Goal: Task Accomplishment & Management: Use online tool/utility

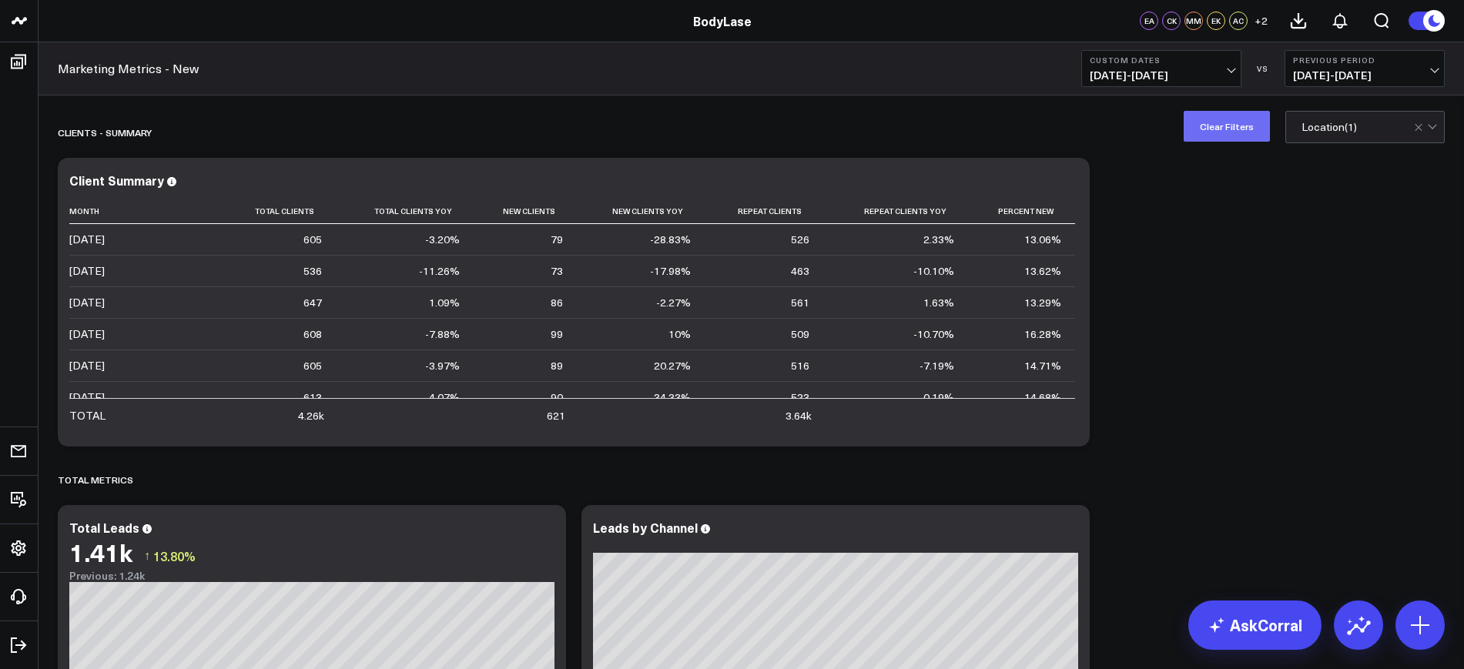
click at [1247, 121] on button "Clear Filters" at bounding box center [1226, 126] width 86 height 31
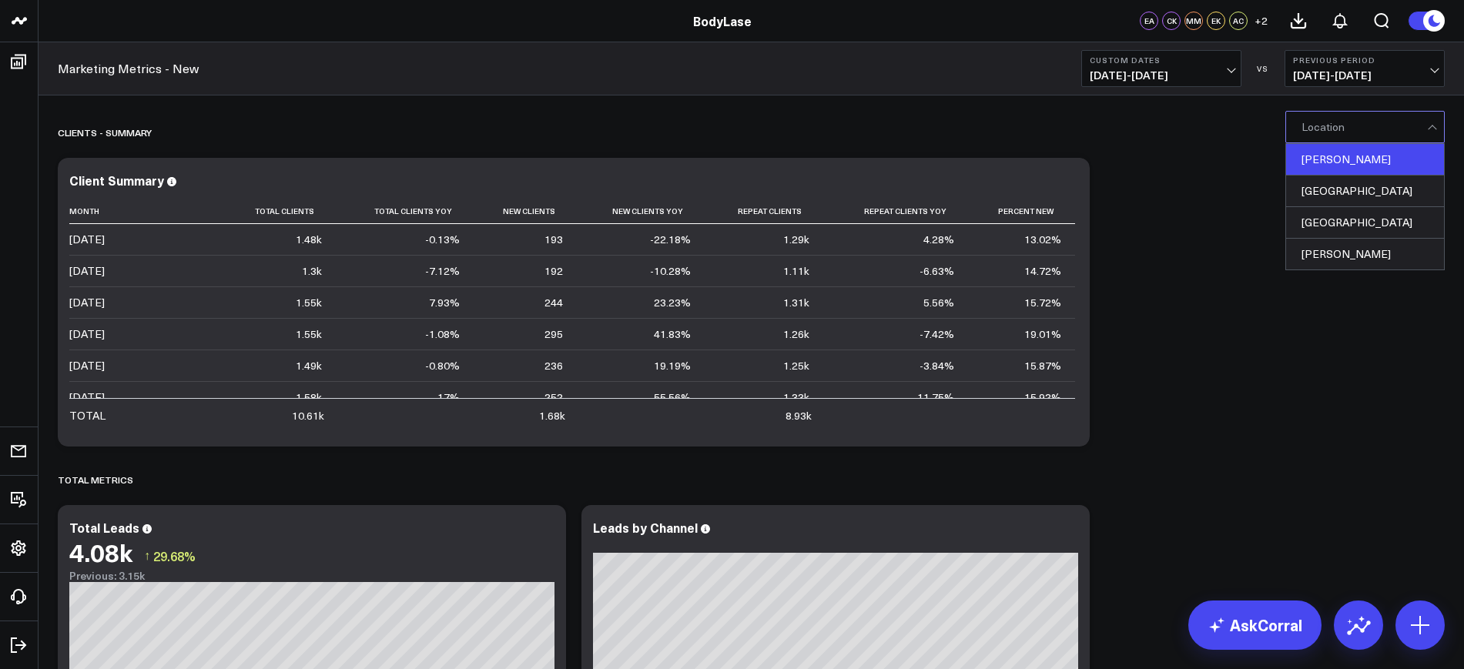
click at [1313, 150] on div "[PERSON_NAME]" at bounding box center [1365, 160] width 158 height 32
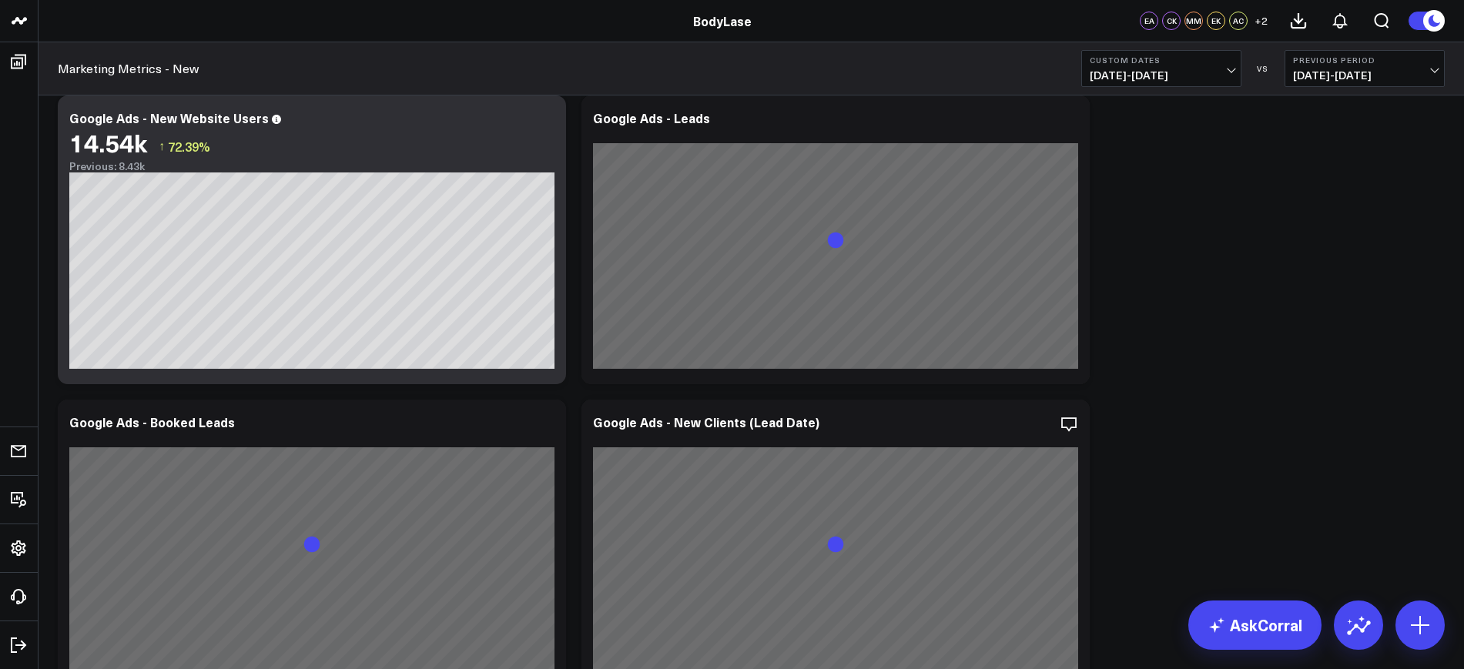
scroll to position [2098, 0]
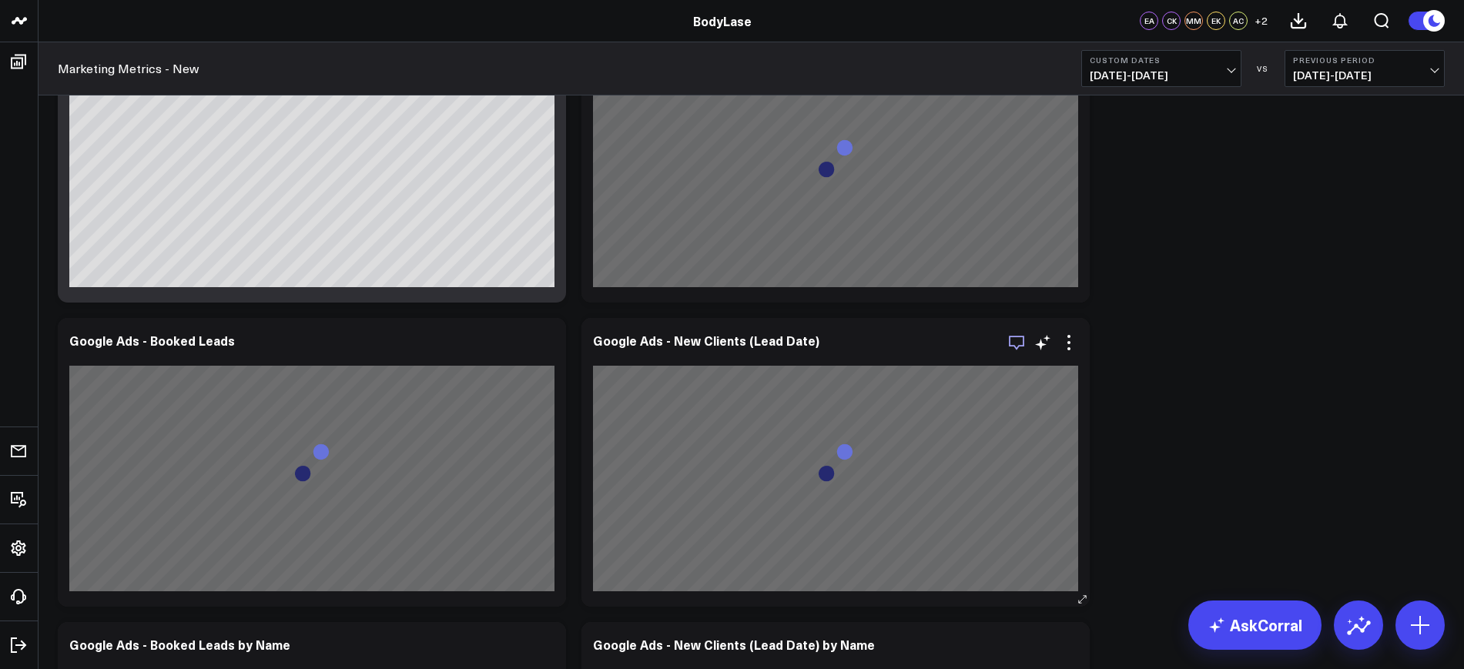
click at [1023, 346] on icon "button" at bounding box center [1016, 342] width 18 height 18
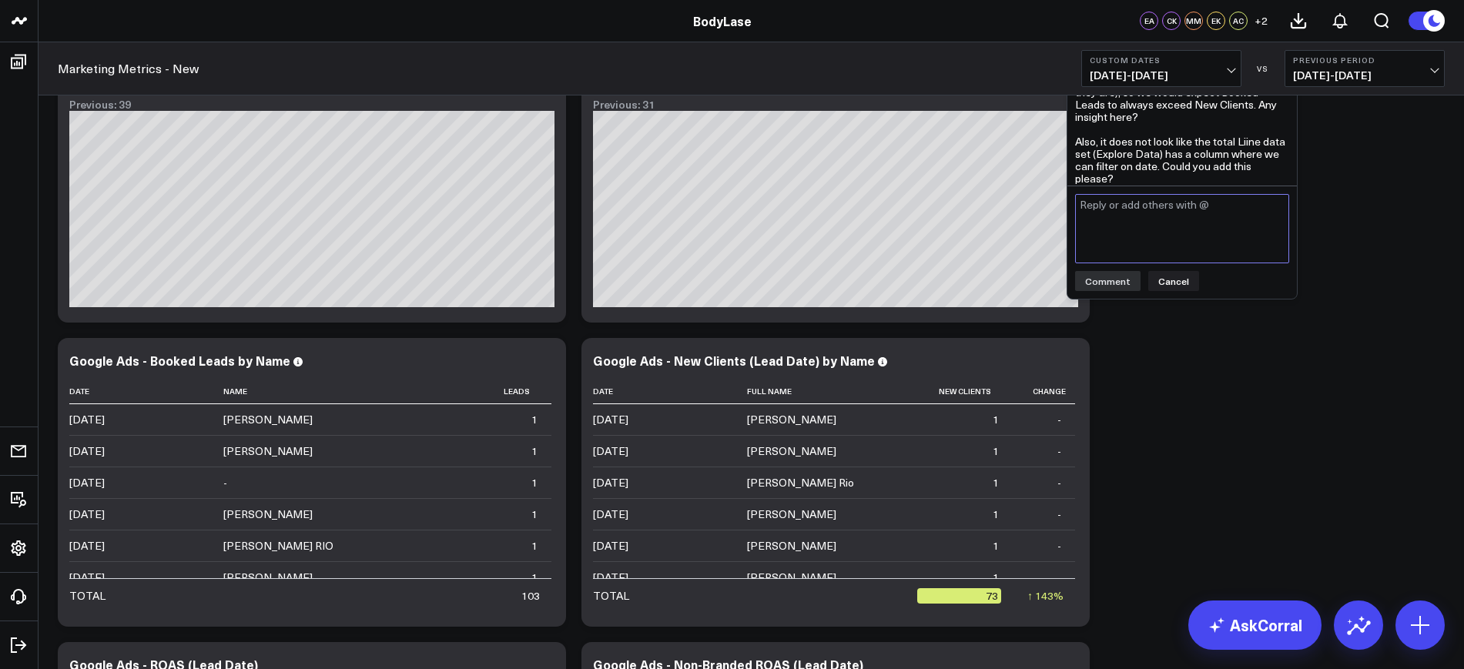
scroll to position [2403, 0]
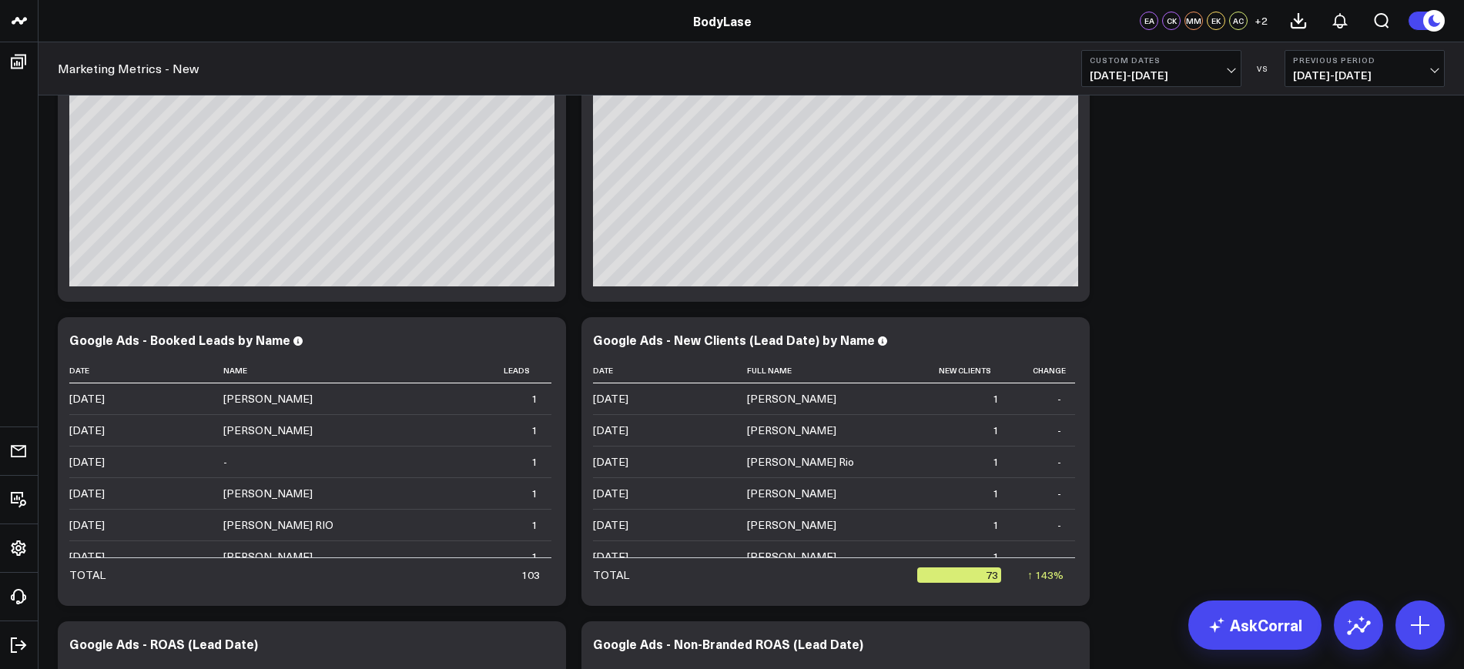
click at [1187, 408] on div "Clients - Summary Modify via AI Copy link to widget Ask support Remove Create l…" at bounding box center [751, 93] width 1402 height 4778
click at [1167, 81] on span "[DATE] - [DATE]" at bounding box center [1161, 75] width 143 height 12
click at [1120, 481] on link "Custom Dates" at bounding box center [1161, 491] width 159 height 29
select select "7"
select select "2025"
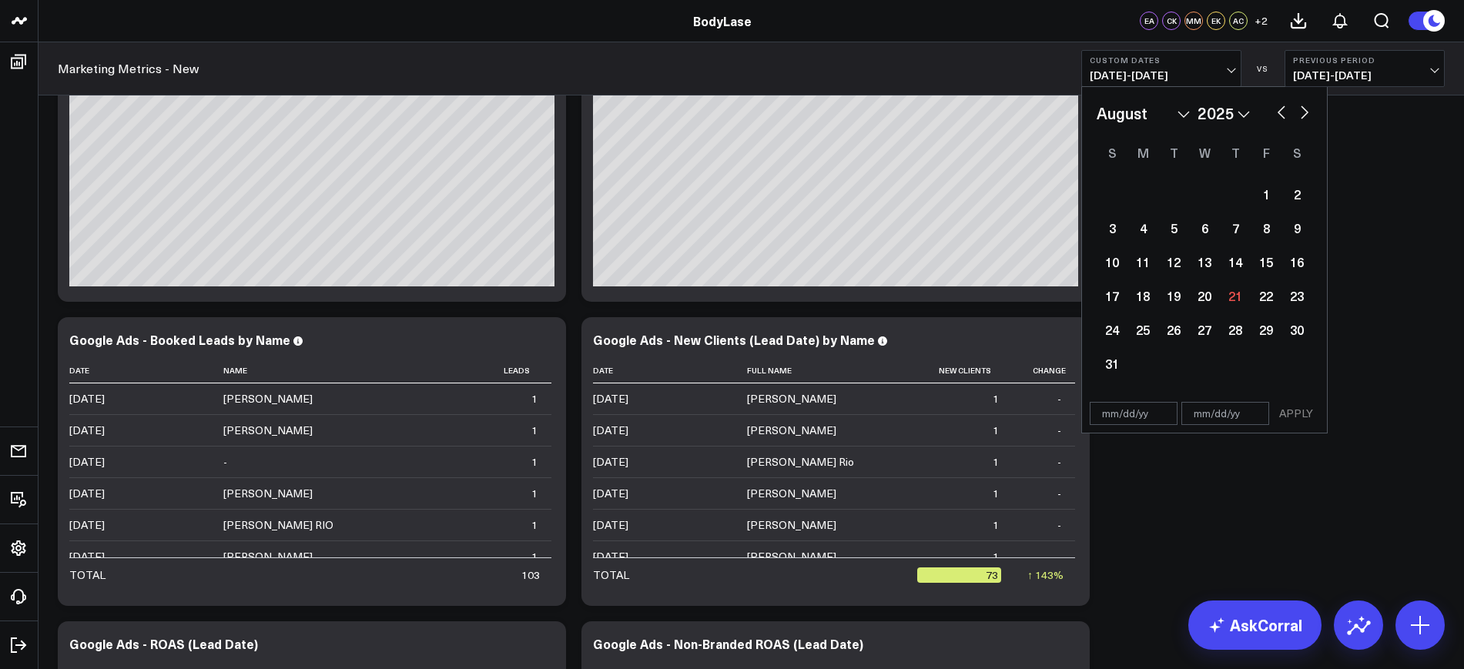
click at [1168, 105] on select "January February March April May June July August September October November De…" at bounding box center [1142, 113] width 93 height 23
select select "10"
select select "2025"
click at [1215, 107] on select "2026 2025 2024 2023 2022 2021 2020 2019 2018 2017 2016 2015 2014 2013 2012 2011…" at bounding box center [1223, 113] width 52 height 23
select select "10"
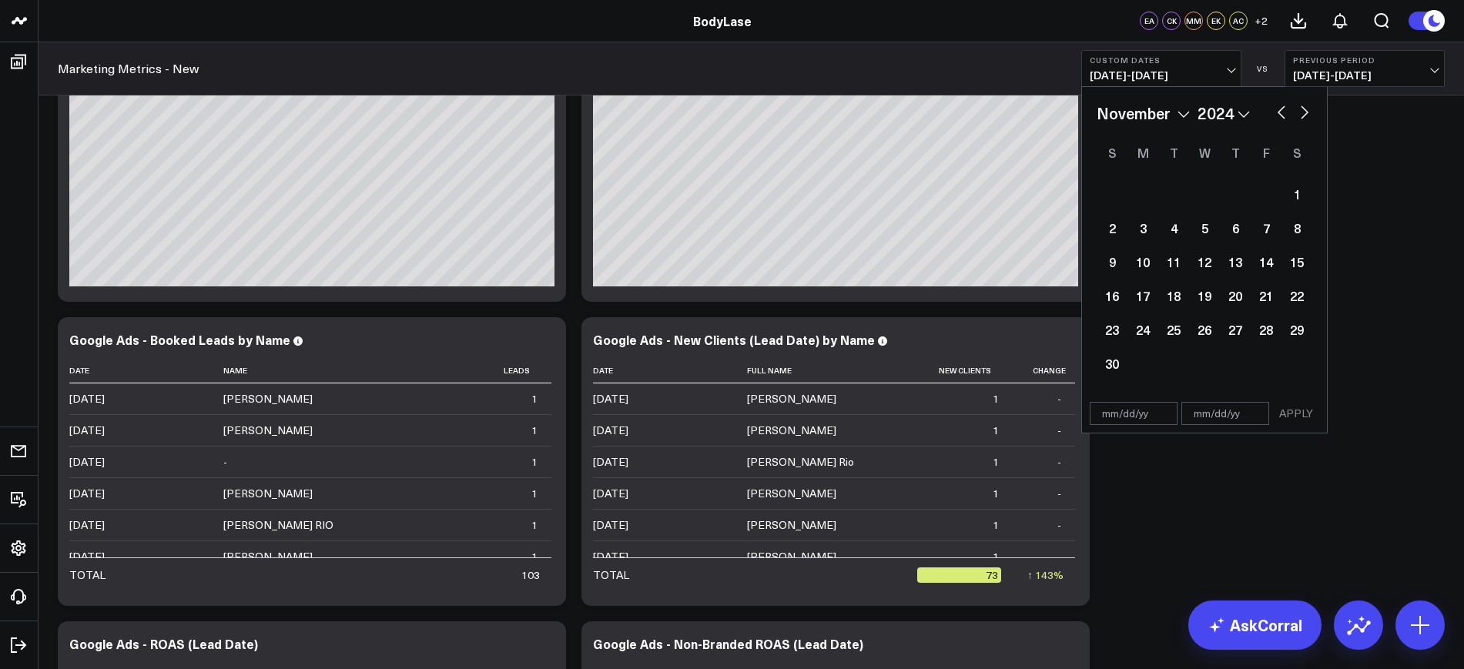
select select "2024"
click at [1254, 193] on div "1" at bounding box center [1265, 194] width 31 height 31
type input "[DATE]"
select select "10"
select select "2024"
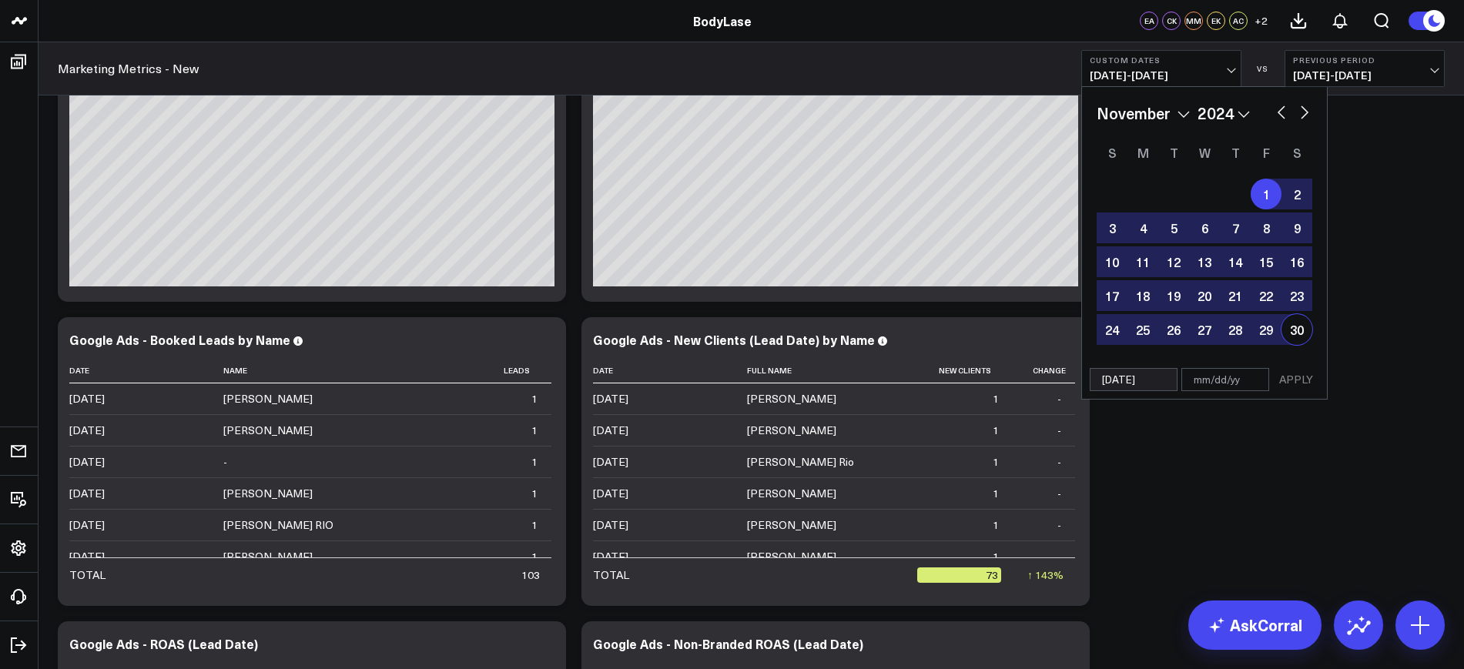
click at [1304, 333] on div "30" at bounding box center [1296, 329] width 31 height 31
type input "[DATE]"
select select "10"
select select "2024"
click at [1284, 377] on button "APPLY" at bounding box center [1296, 379] width 46 height 23
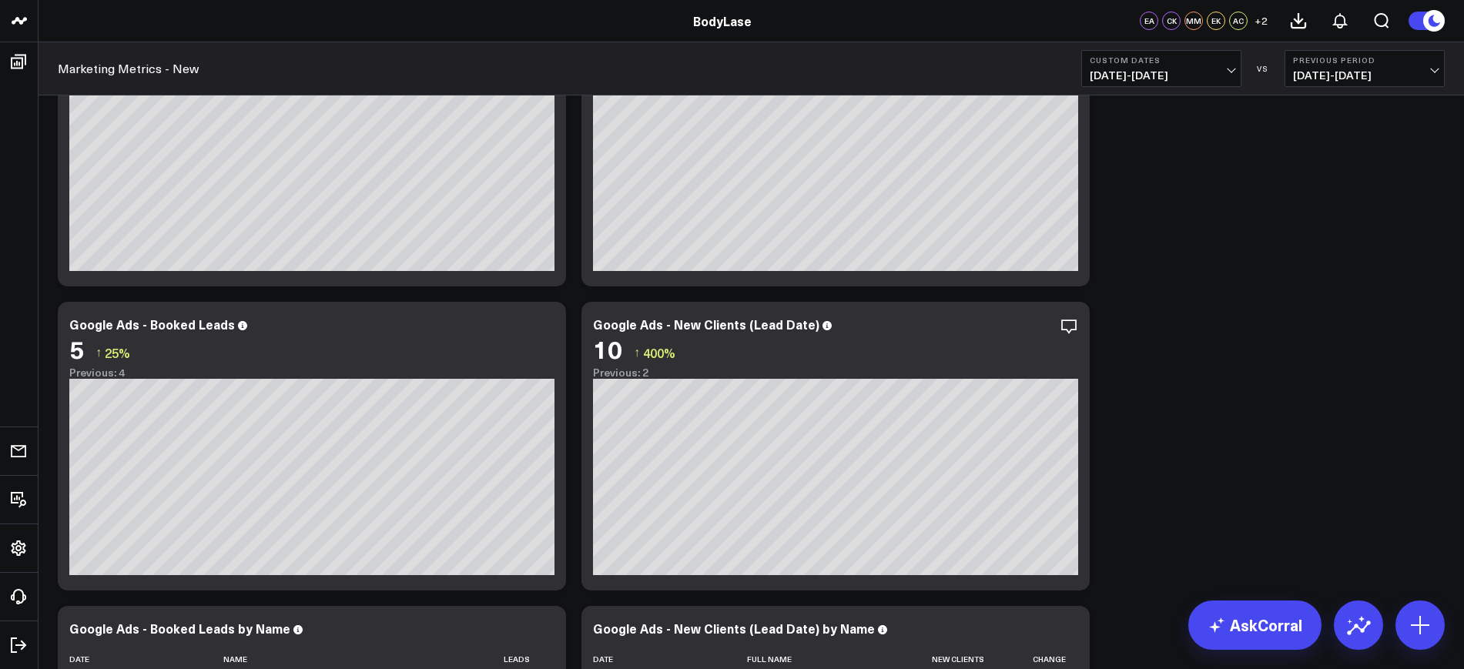
scroll to position [28, 0]
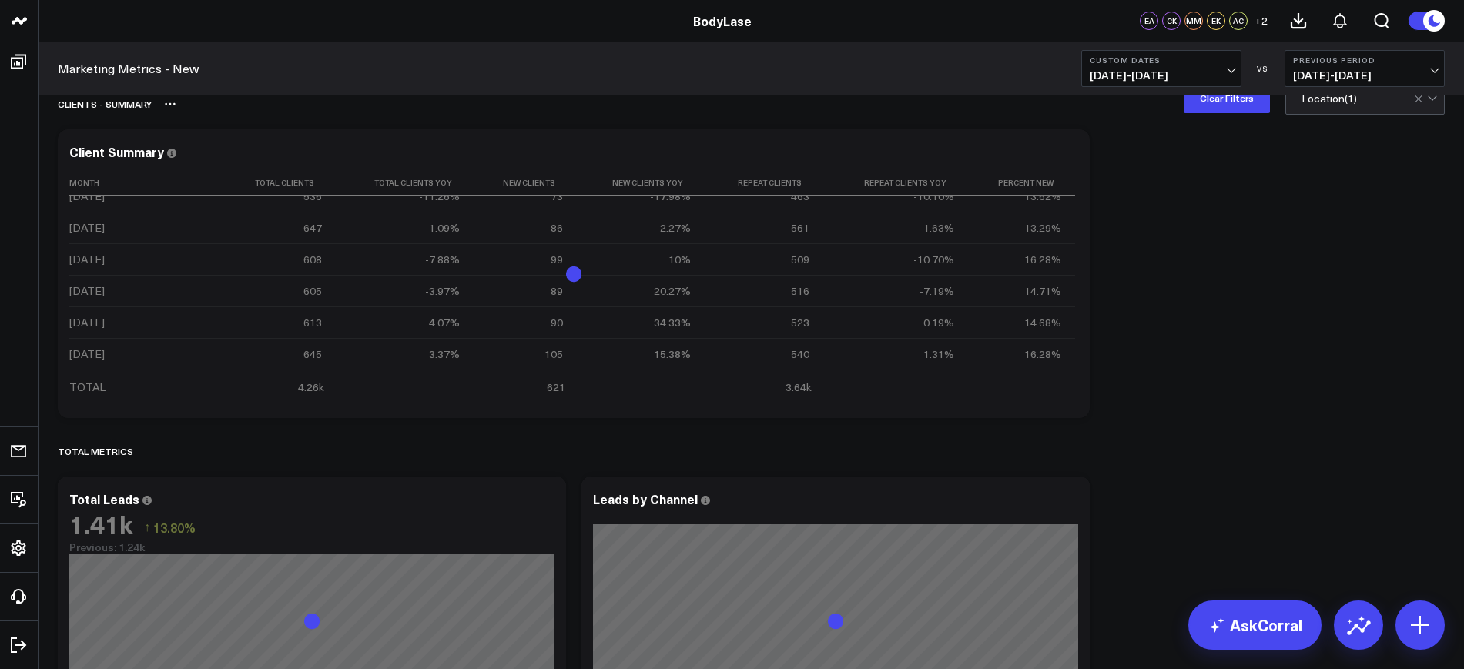
click at [1217, 116] on div "Clients - Summary" at bounding box center [663, 103] width 1210 height 35
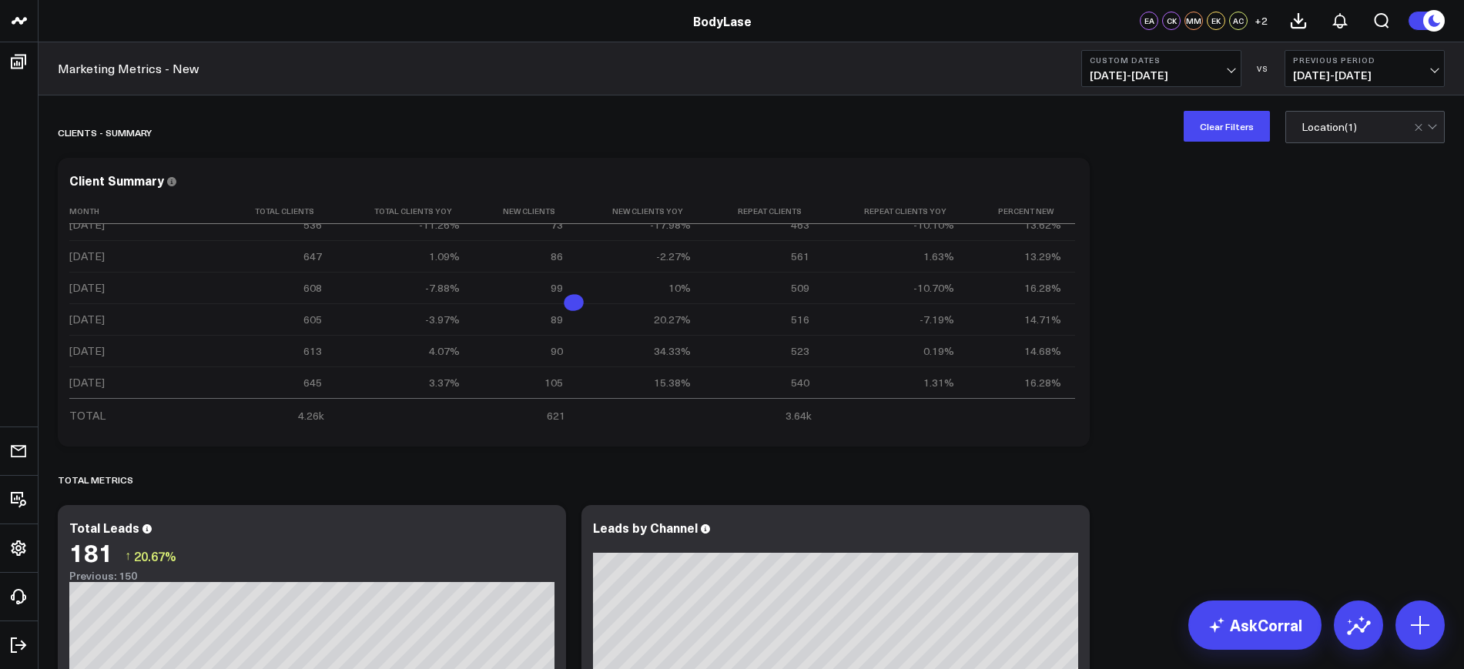
scroll to position [0, 0]
click at [1244, 128] on button "Clear Filters" at bounding box center [1226, 126] width 86 height 31
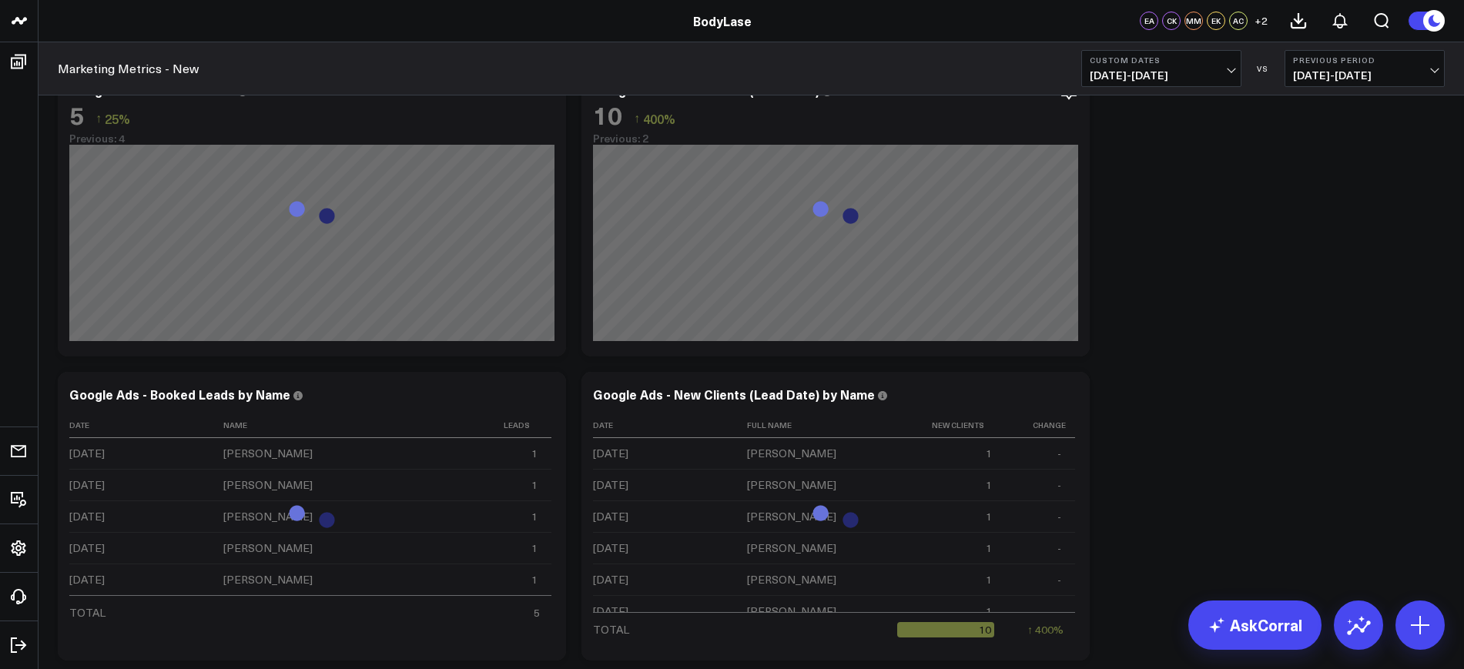
scroll to position [2382, 0]
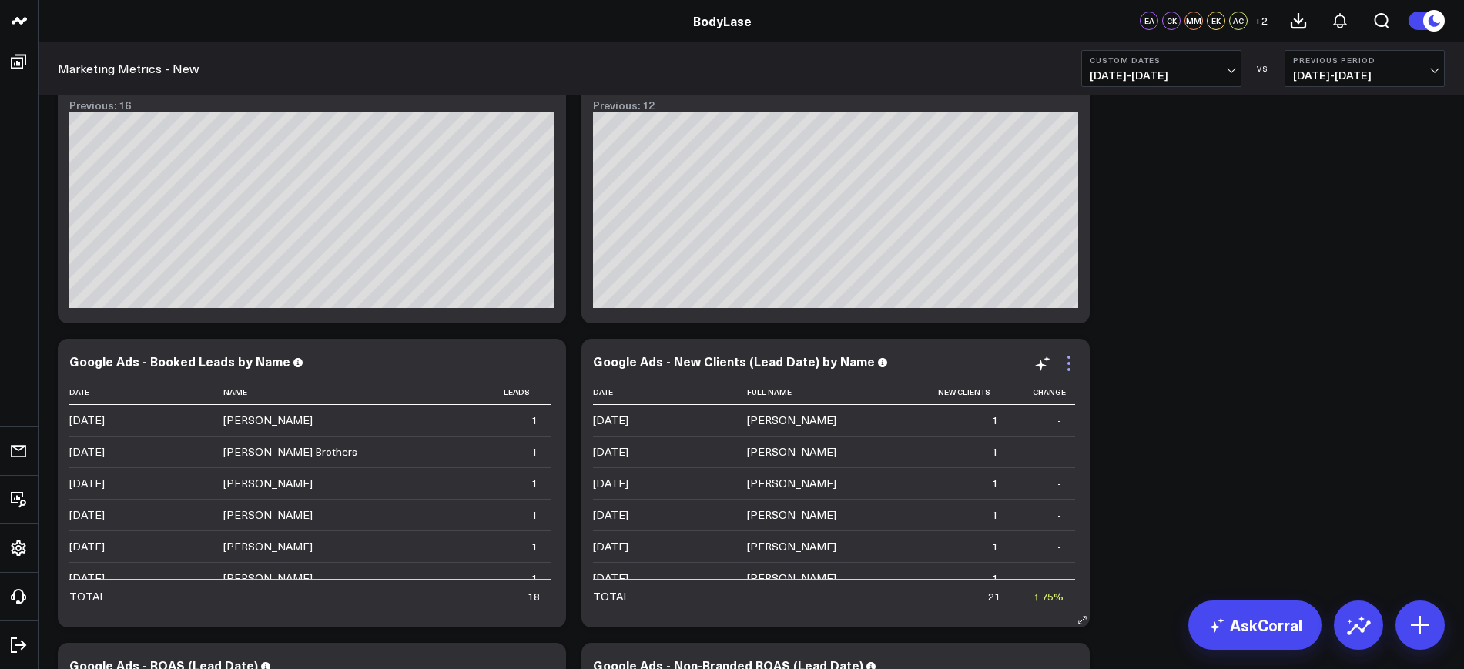
click at [1066, 358] on icon at bounding box center [1068, 363] width 18 height 18
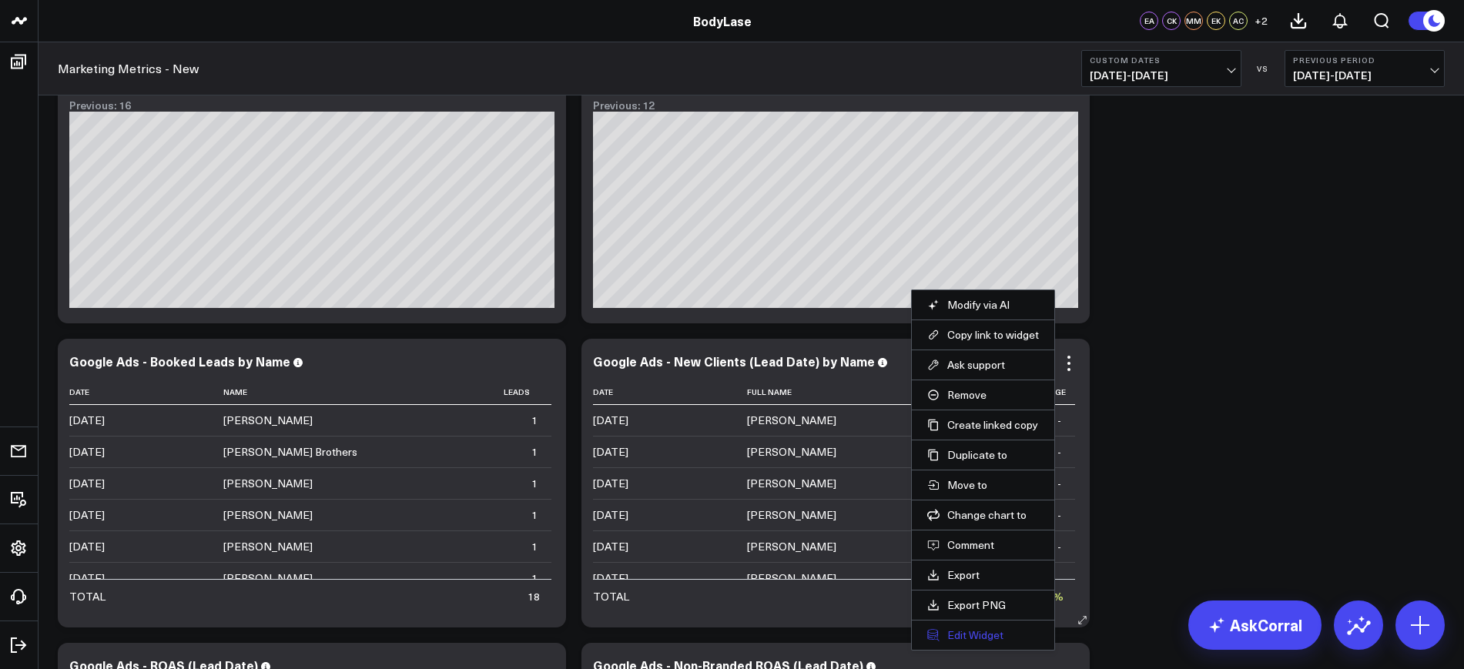
click at [971, 634] on button "Edit Widget" at bounding box center [983, 635] width 112 height 14
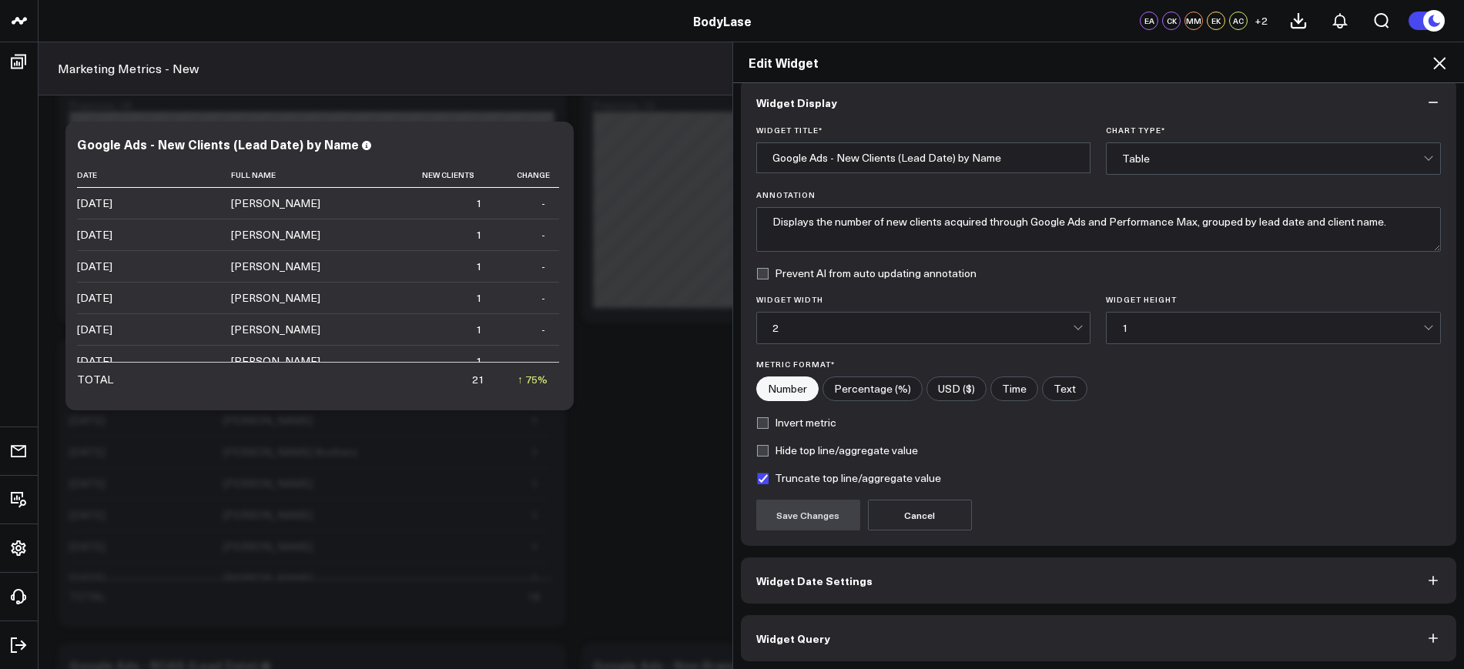
scroll to position [18, 0]
click at [805, 624] on button "Widget Query" at bounding box center [1099, 635] width 716 height 46
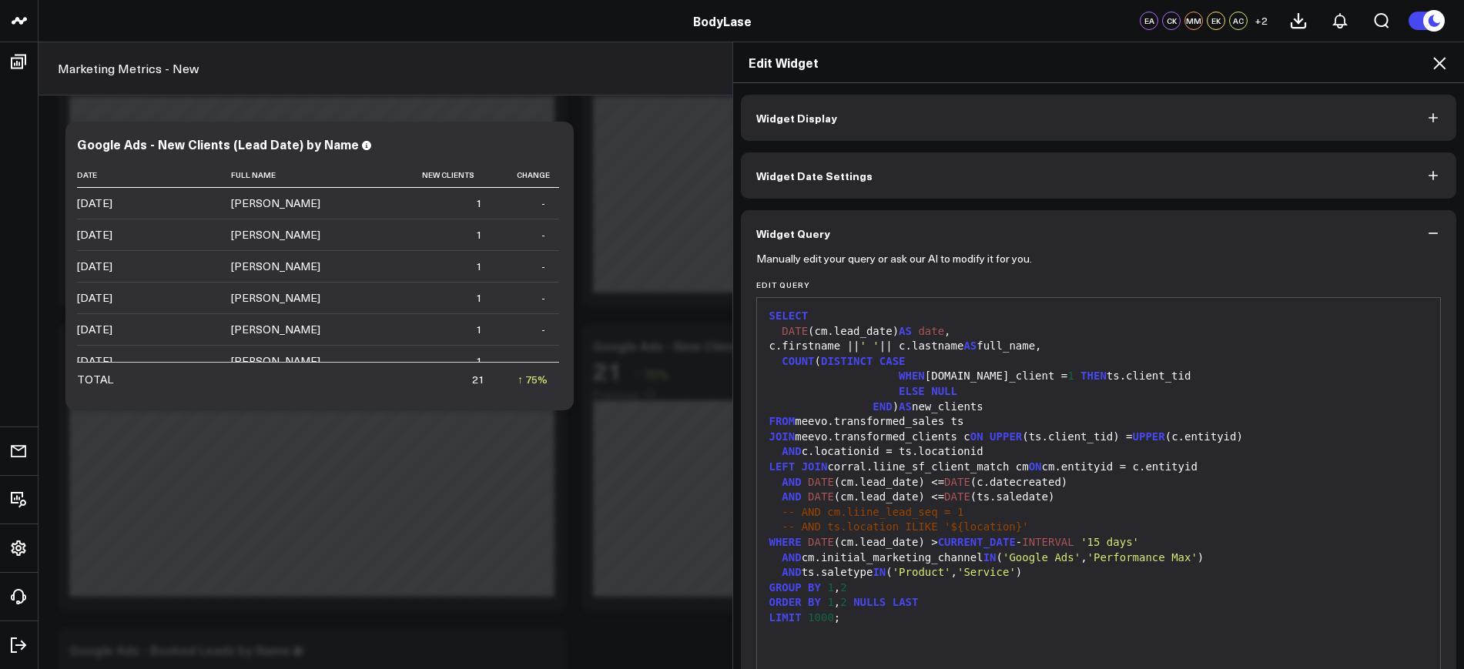
scroll to position [85, 0]
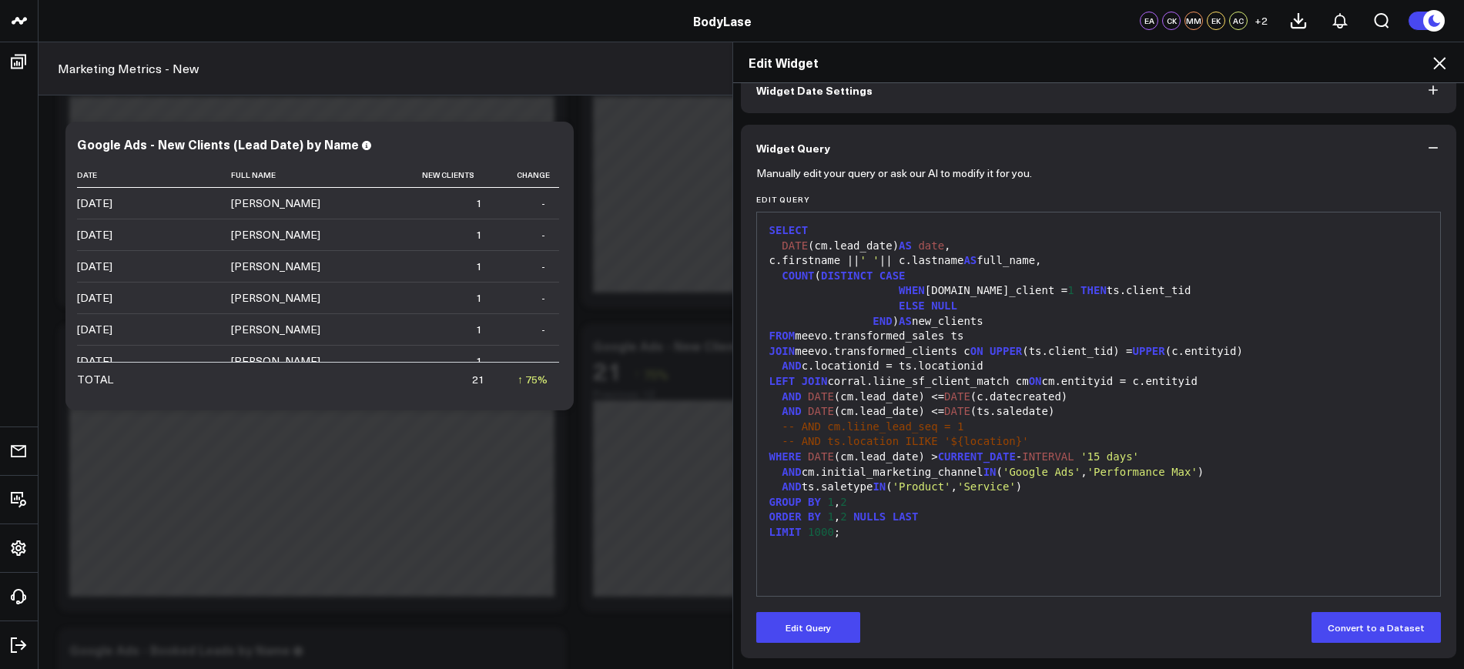
click at [1447, 68] on icon at bounding box center [1439, 63] width 18 height 18
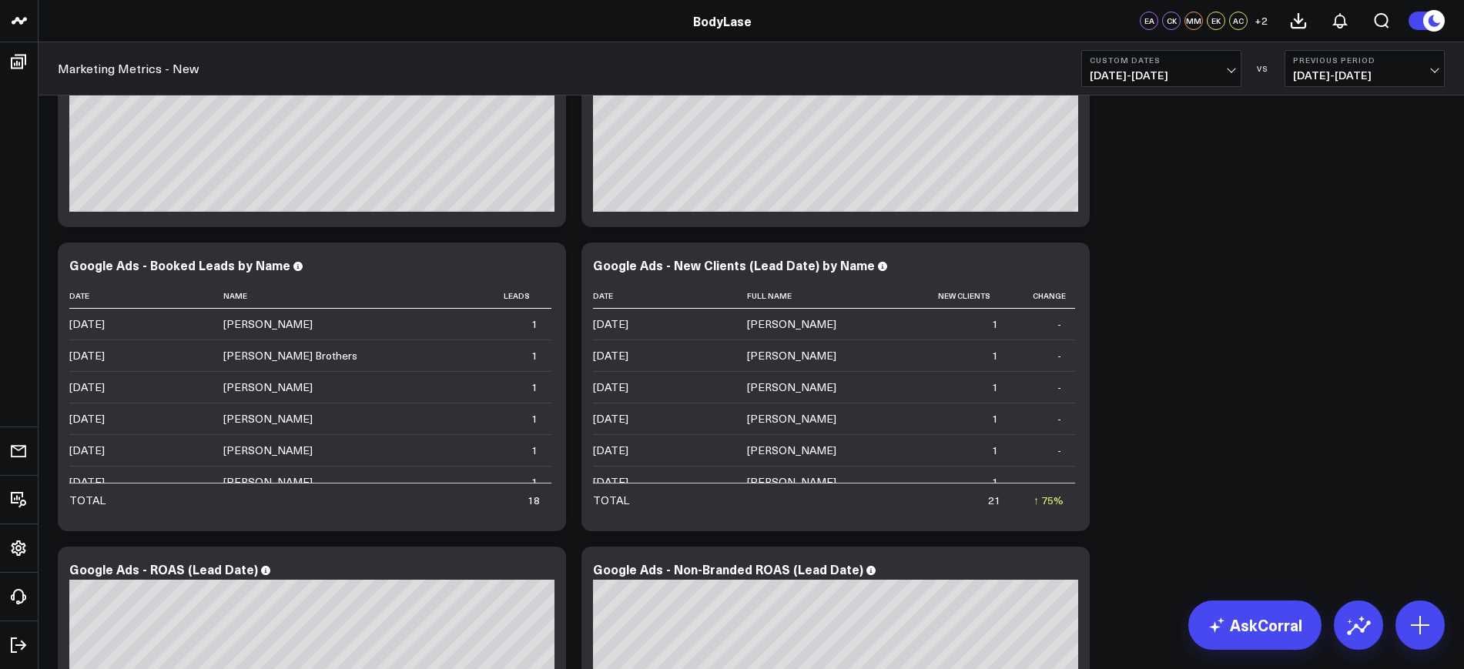
click at [1123, 94] on div "Marketing Metrics - New Custom Dates [DATE] - [DATE] VS Previous Period [DATE] …" at bounding box center [750, 68] width 1425 height 53
click at [1137, 77] on span "[DATE] - [DATE]" at bounding box center [1161, 75] width 143 height 12
click at [1140, 493] on link "Custom Dates" at bounding box center [1161, 491] width 159 height 29
select select "7"
select select "2025"
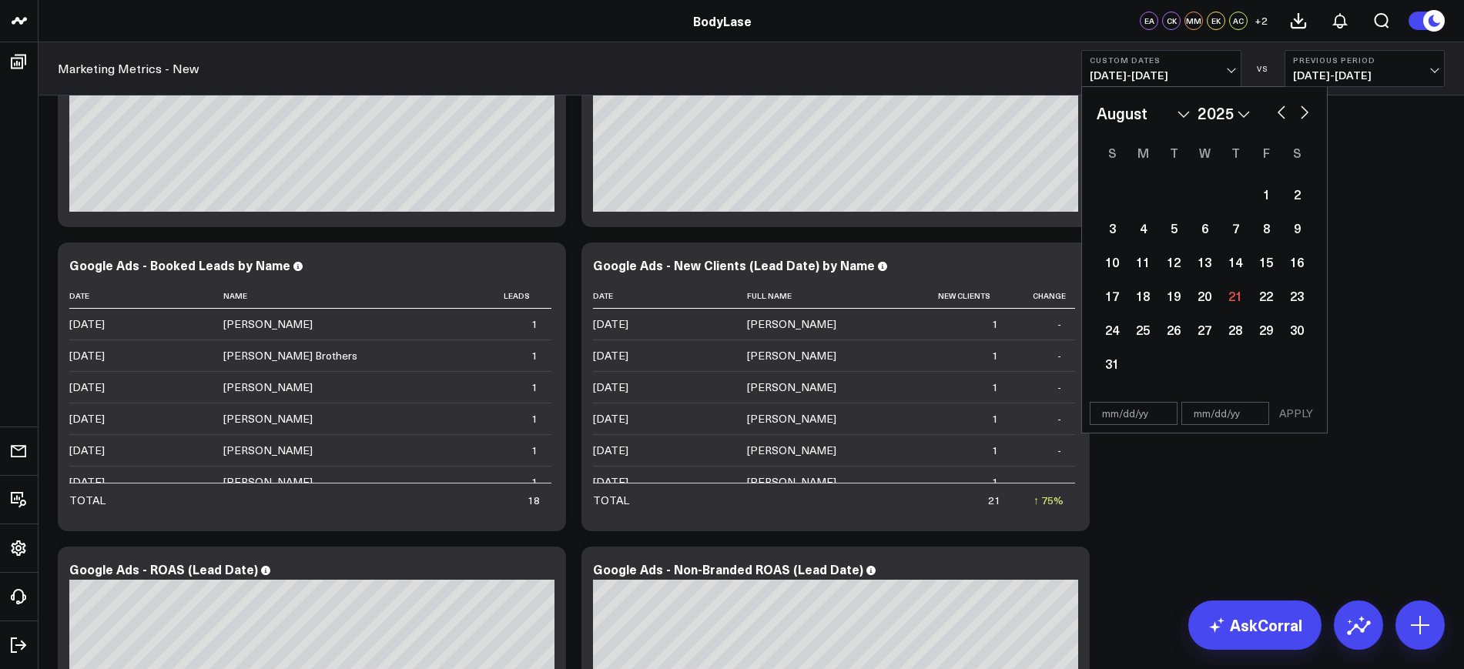
click at [1298, 115] on button "button" at bounding box center [1304, 111] width 15 height 18
select select "8"
select select "2025"
click at [1274, 112] on button "button" at bounding box center [1281, 111] width 15 height 18
select select "7"
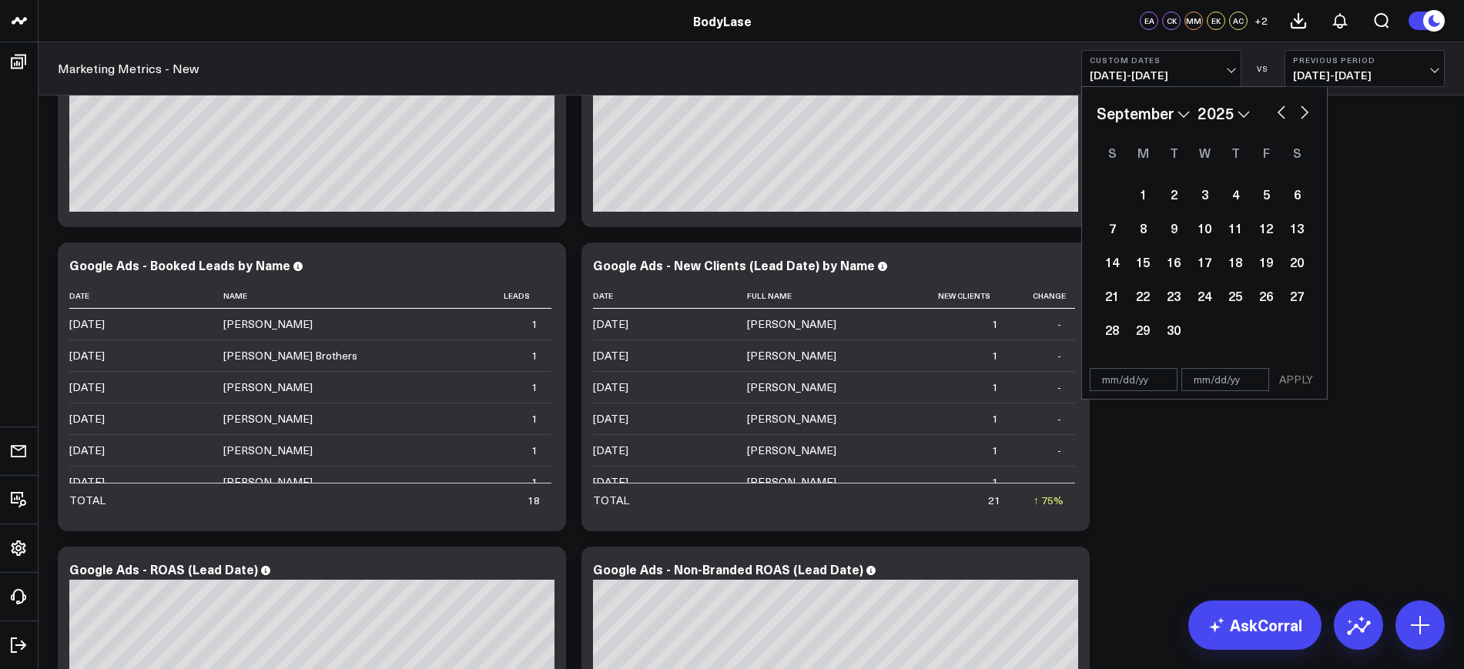
select select "2025"
click at [1274, 112] on button "button" at bounding box center [1281, 111] width 15 height 18
select select "6"
select select "2025"
click at [1274, 112] on button "button" at bounding box center [1281, 111] width 15 height 18
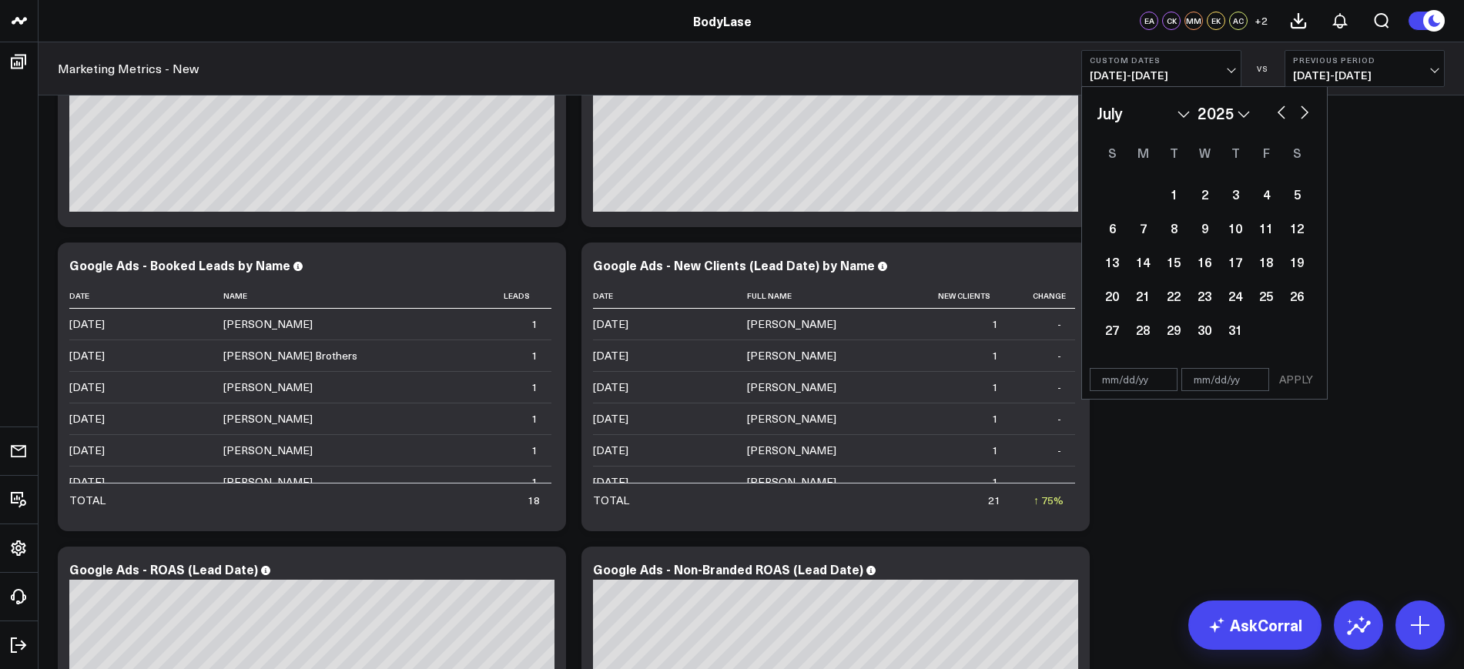
select select "5"
select select "2025"
click at [1282, 109] on button "button" at bounding box center [1281, 111] width 15 height 18
select select "4"
select select "2025"
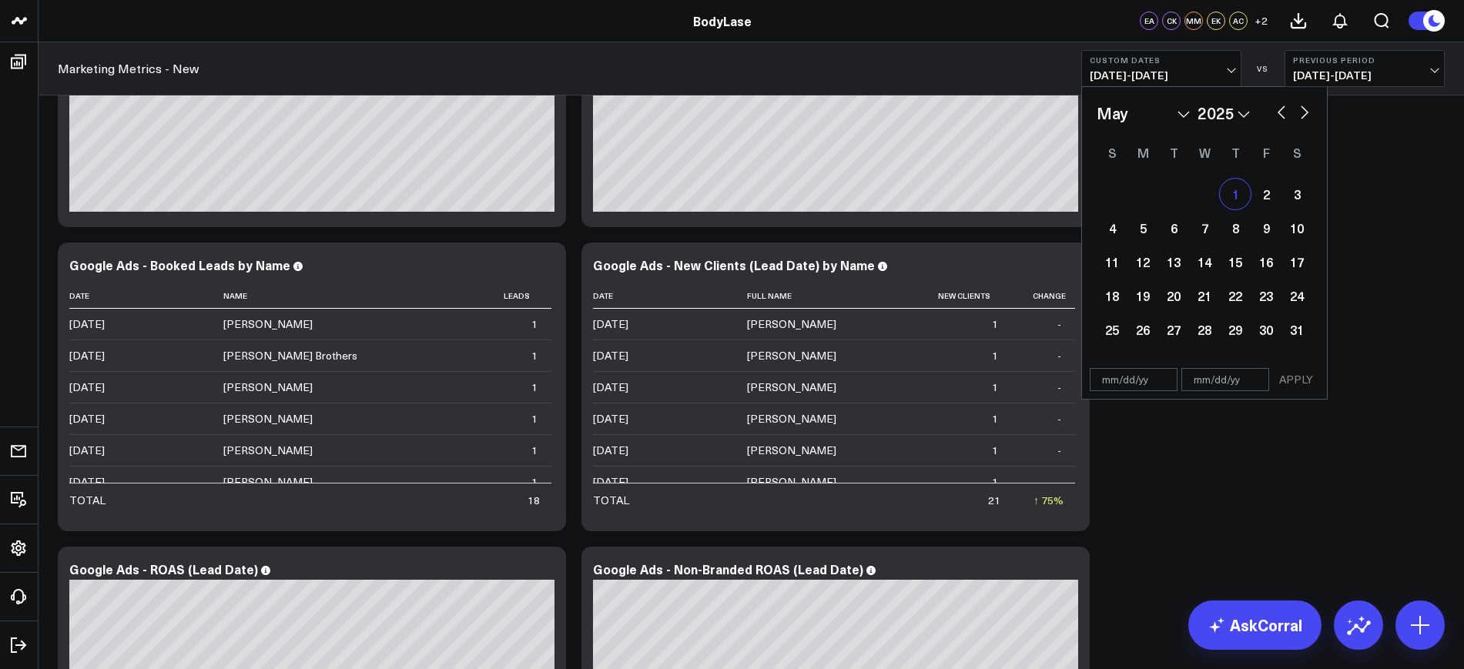
click at [1246, 189] on div "1" at bounding box center [1235, 194] width 31 height 31
type input "[DATE]"
select select "4"
select select "2025"
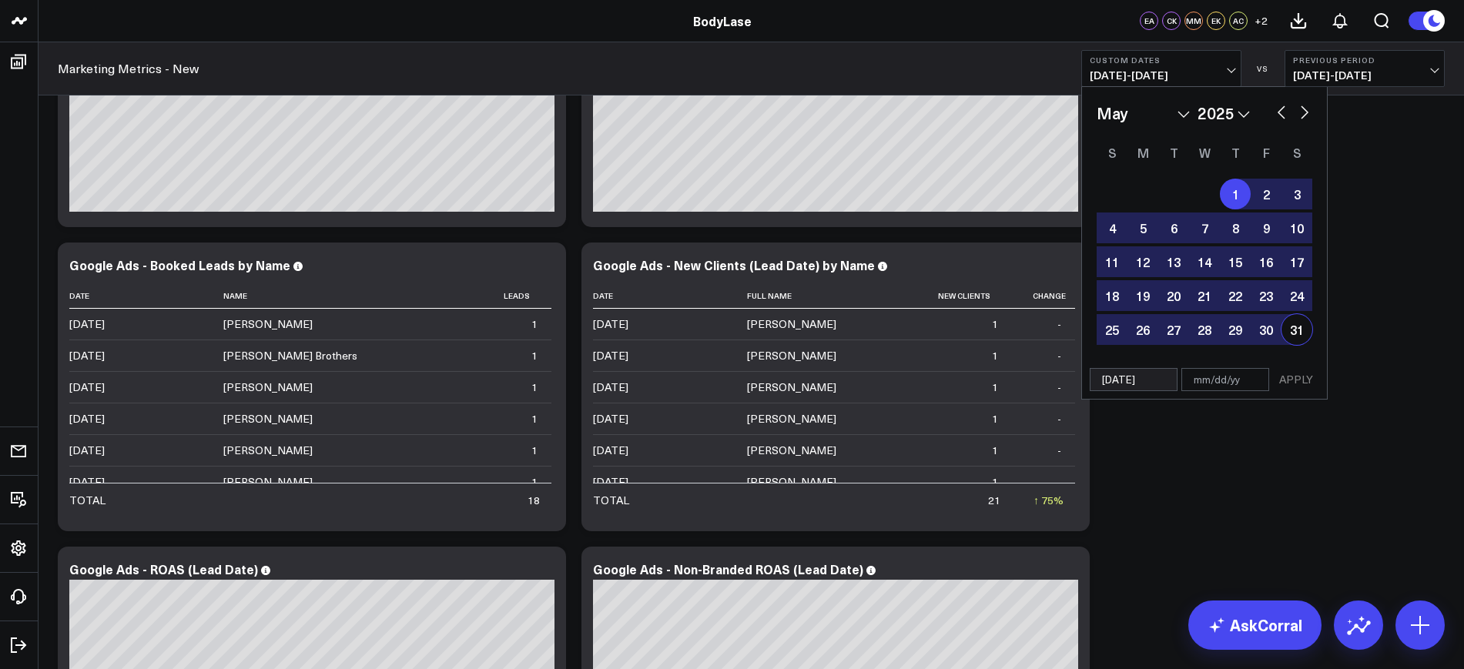
click at [1288, 337] on div "31" at bounding box center [1296, 329] width 31 height 31
type input "[DATE]"
select select "4"
select select "2025"
click at [1305, 377] on button "APPLY" at bounding box center [1296, 379] width 46 height 23
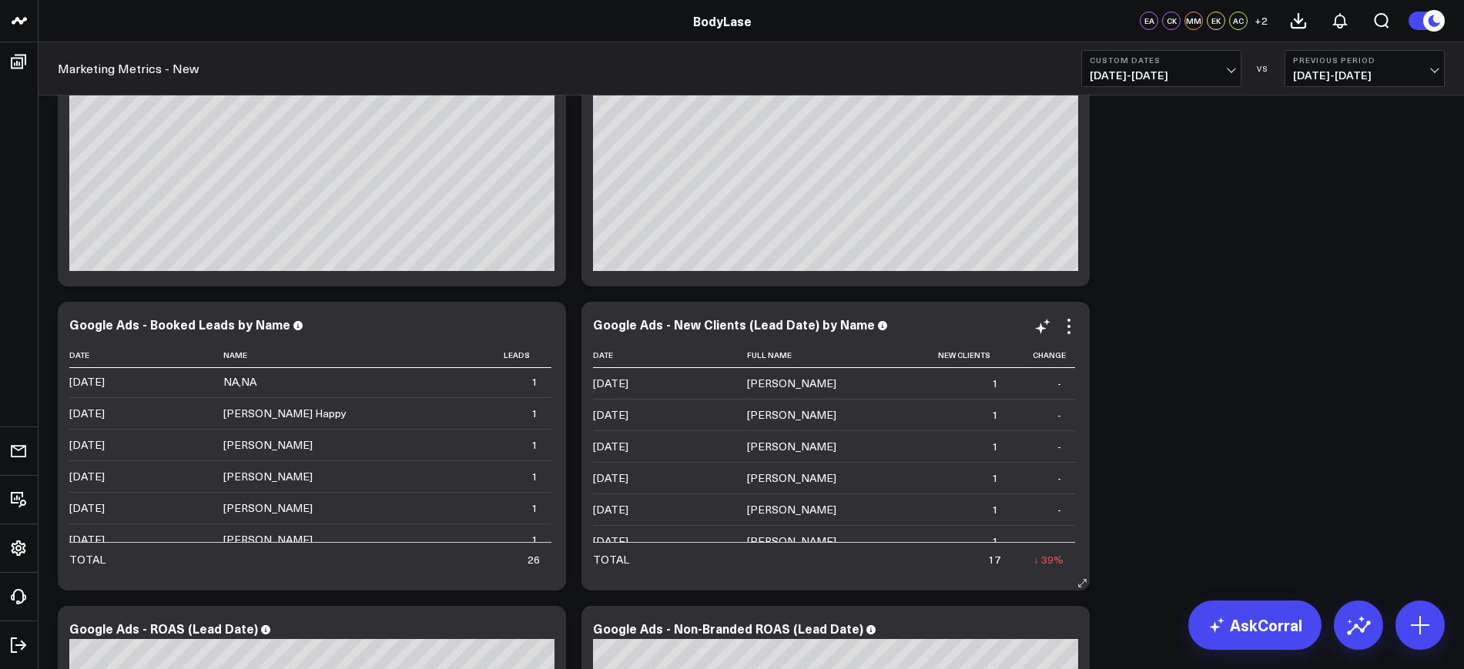
scroll to position [2382, 0]
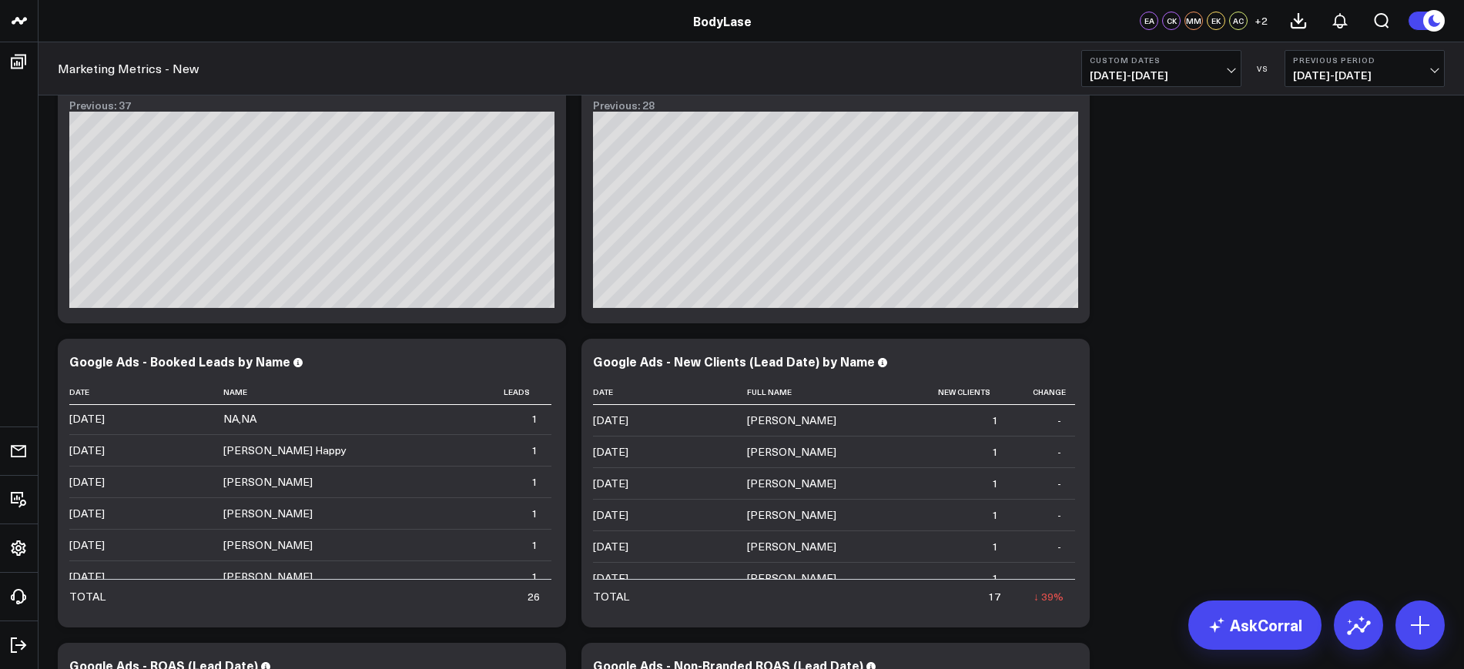
drag, startPoint x: 707, startPoint y: 397, endPoint x: 1332, endPoint y: 390, distance: 625.3
click at [1332, 390] on div "Clients - Summary Modify via AI Copy link to widget Ask support Remove Create l…" at bounding box center [751, 114] width 1402 height 4778
